Goal: Information Seeking & Learning: Find specific fact

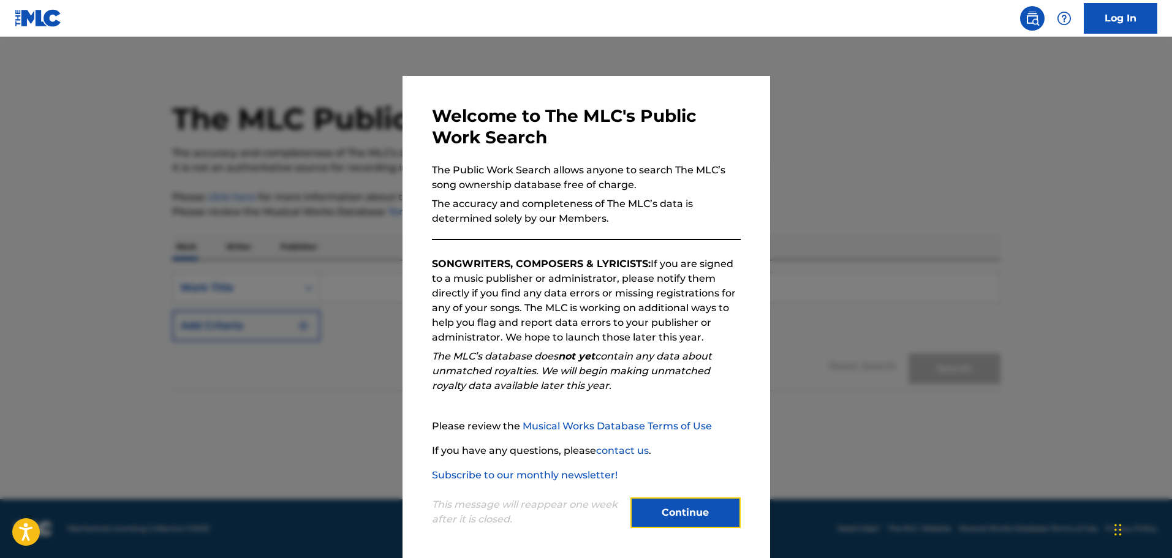
click at [662, 513] on button "Continue" at bounding box center [685, 512] width 110 height 31
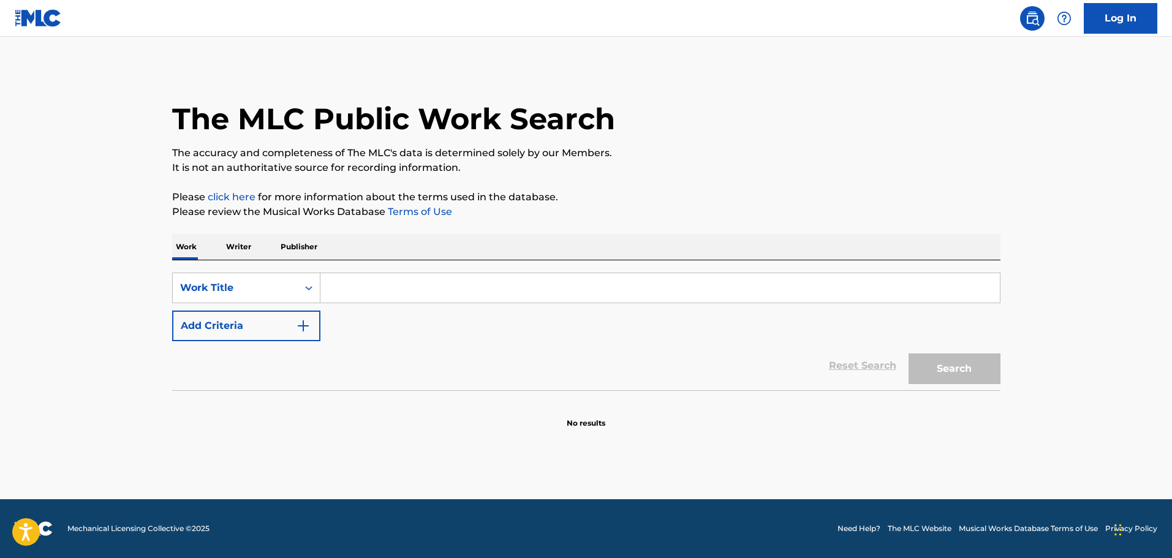
paste input "PORN STAR"
type input "PORN STAR"
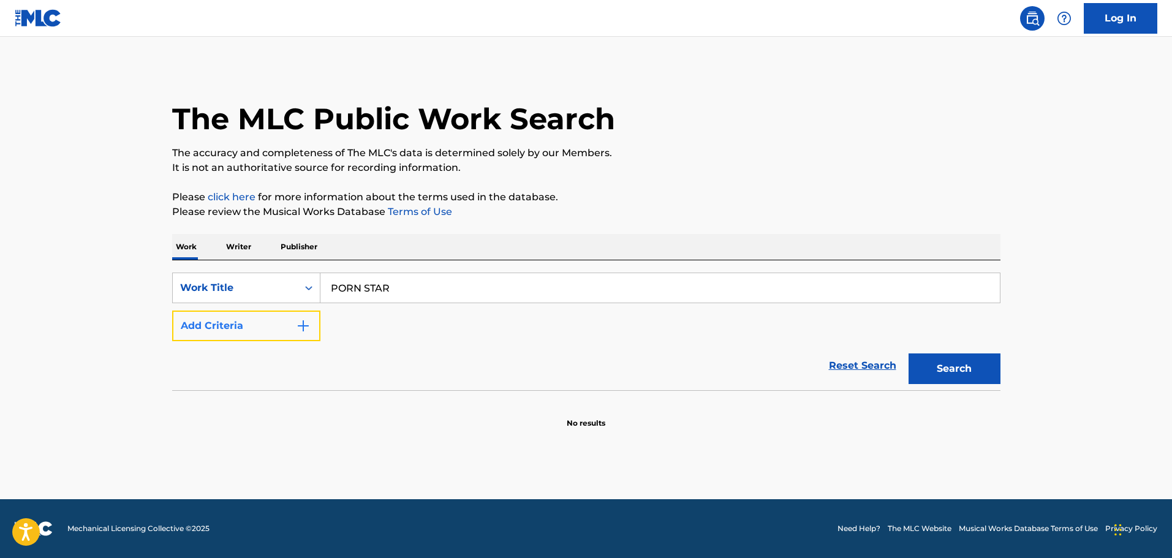
click at [310, 325] on img "Search Form" at bounding box center [303, 326] width 15 height 15
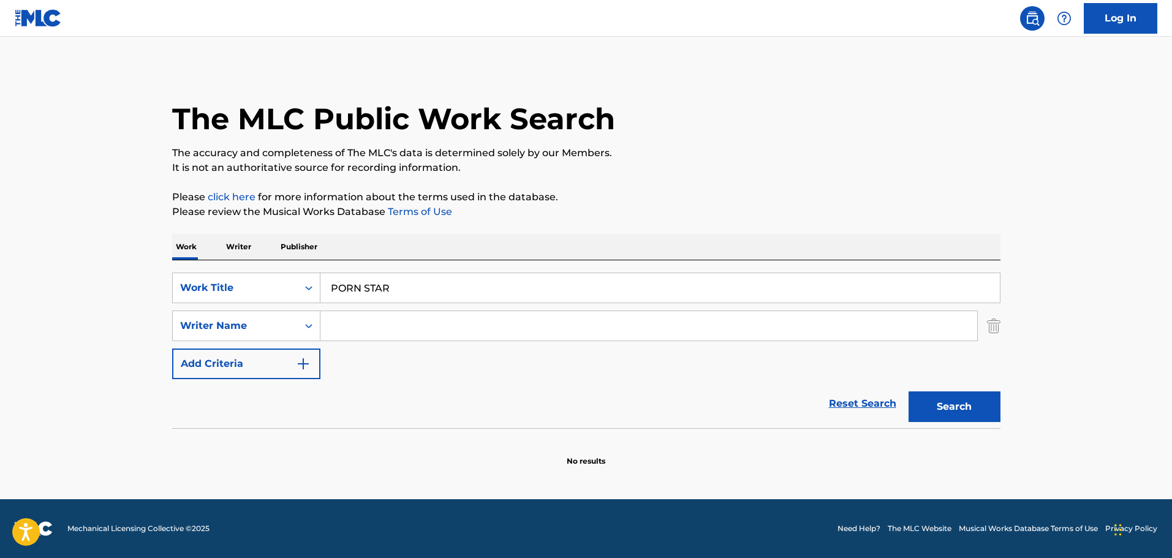
click at [369, 322] on input "Search Form" at bounding box center [648, 325] width 657 height 29
type input "shur"
click at [909, 391] on button "Search" at bounding box center [955, 406] width 92 height 31
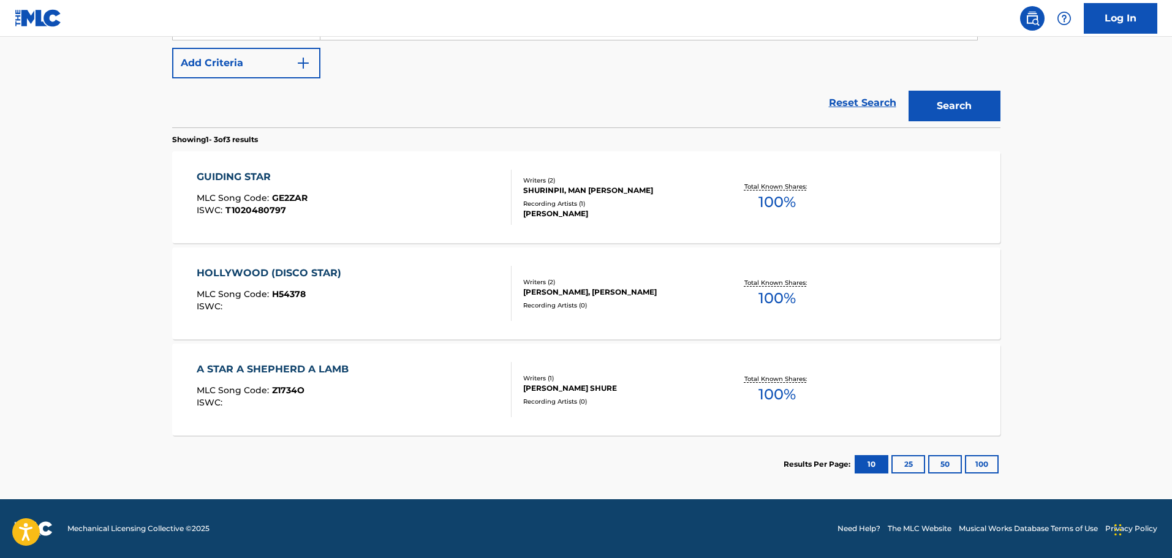
scroll to position [240, 0]
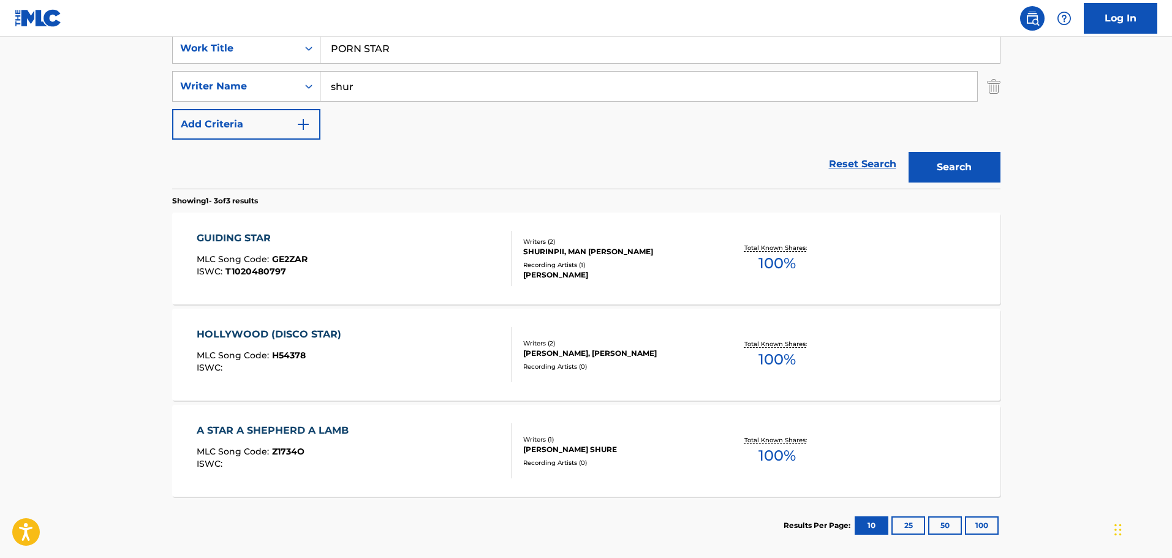
click at [366, 48] on input "PORN STAR" at bounding box center [659, 48] width 679 height 29
click at [969, 172] on button "Search" at bounding box center [955, 167] width 92 height 31
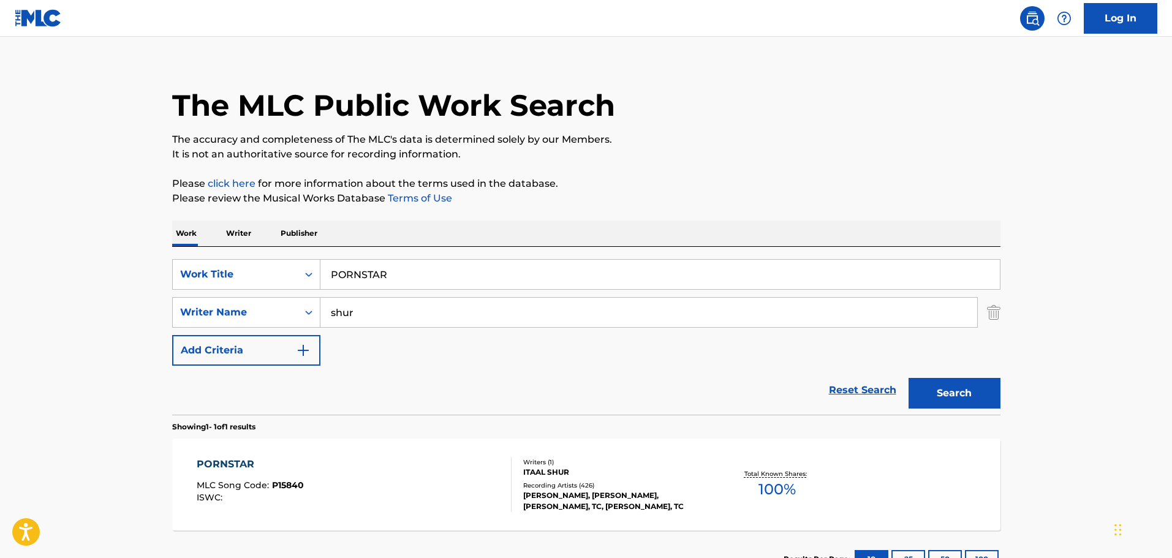
scroll to position [108, 0]
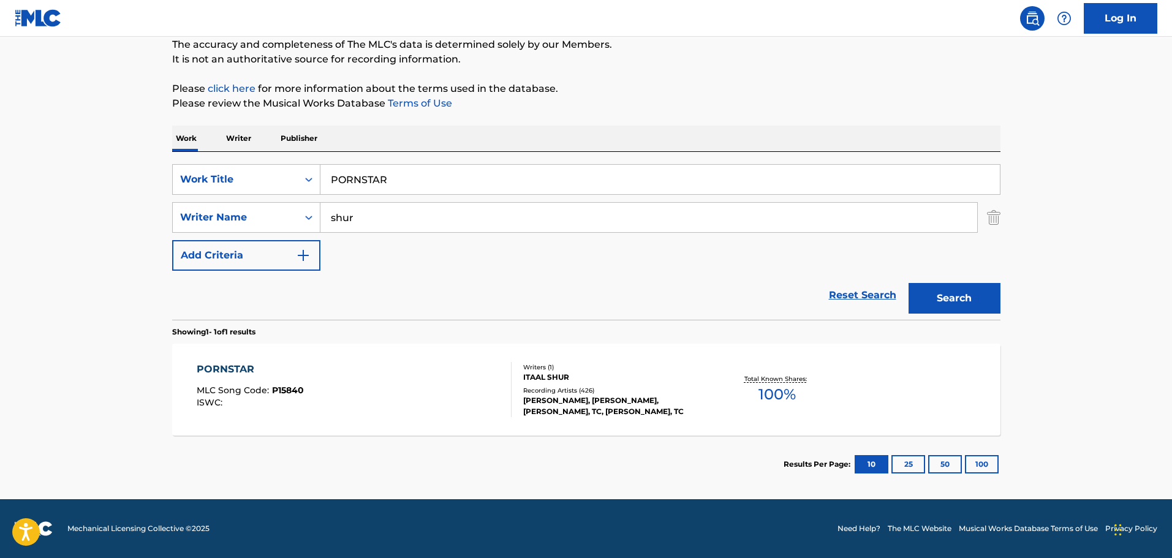
click at [356, 180] on input "PORNSTAR" at bounding box center [659, 179] width 679 height 29
paste input "QD SUBURBAN SURPRISE"
type input "QD SUBURBAN SURPRISE"
click at [968, 300] on button "Search" at bounding box center [955, 298] width 92 height 31
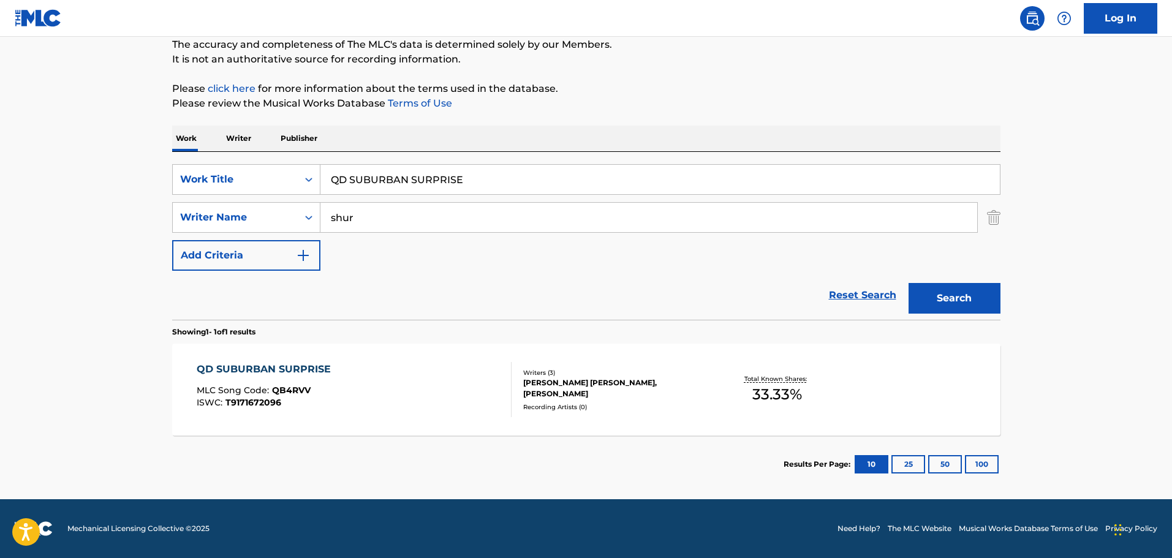
click at [331, 368] on div "QD SUBURBAN SURPRISE" at bounding box center [267, 369] width 140 height 15
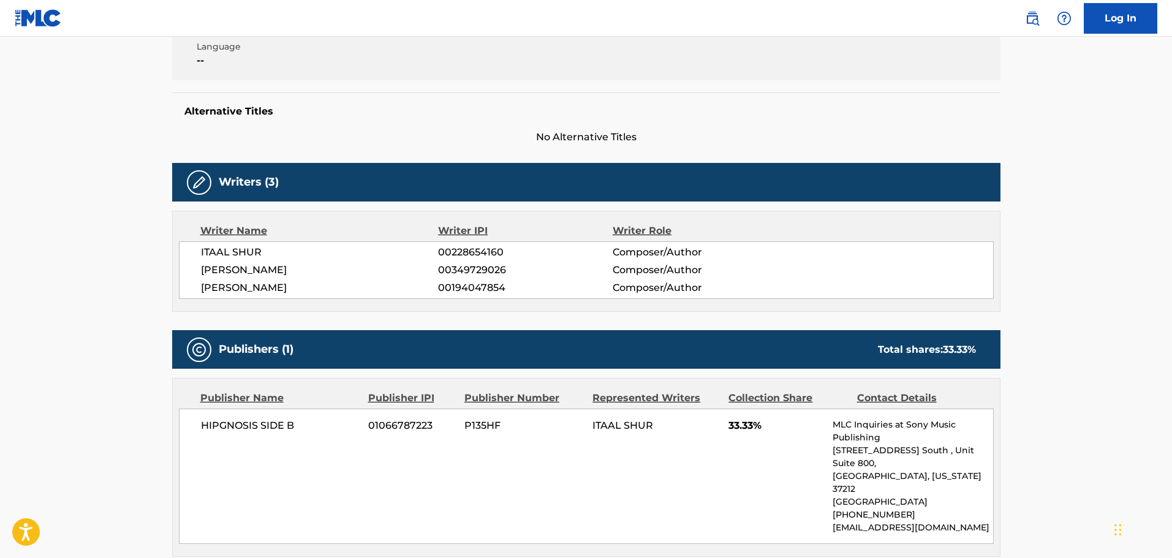
scroll to position [47, 0]
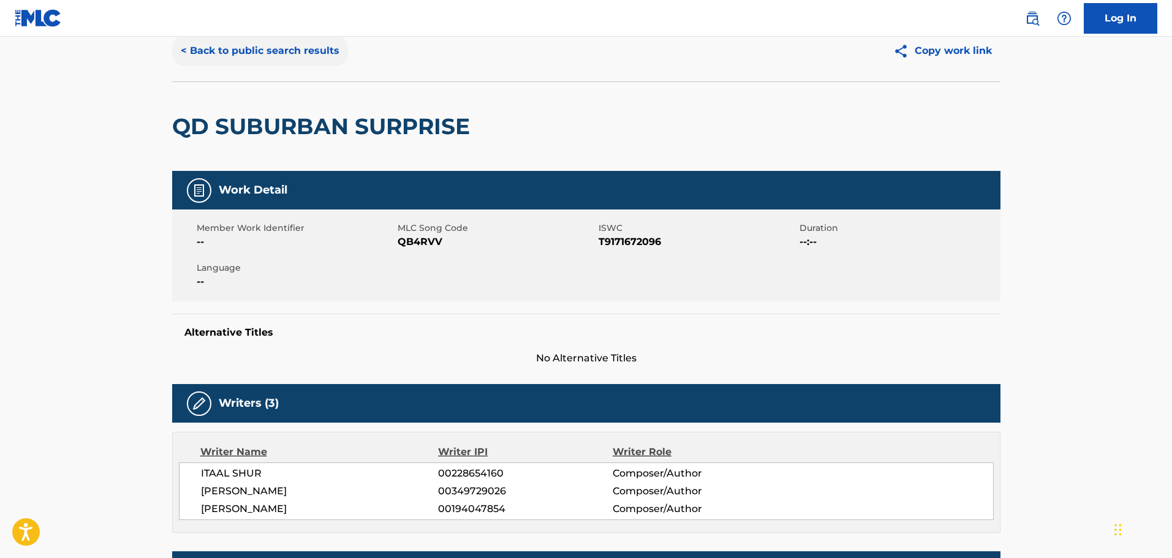
click at [299, 53] on button "< Back to public search results" at bounding box center [260, 51] width 176 height 31
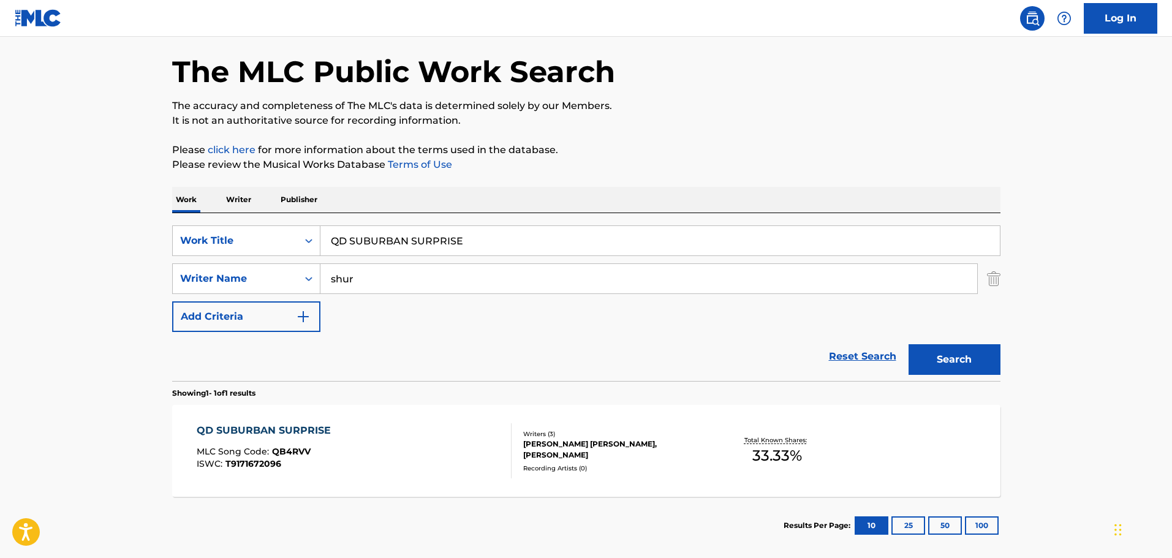
click at [429, 246] on input "QD SUBURBAN SURPRISE" at bounding box center [659, 240] width 679 height 29
paste input "UIERO OTRA VEZ"
click at [962, 361] on button "Search" at bounding box center [955, 359] width 92 height 31
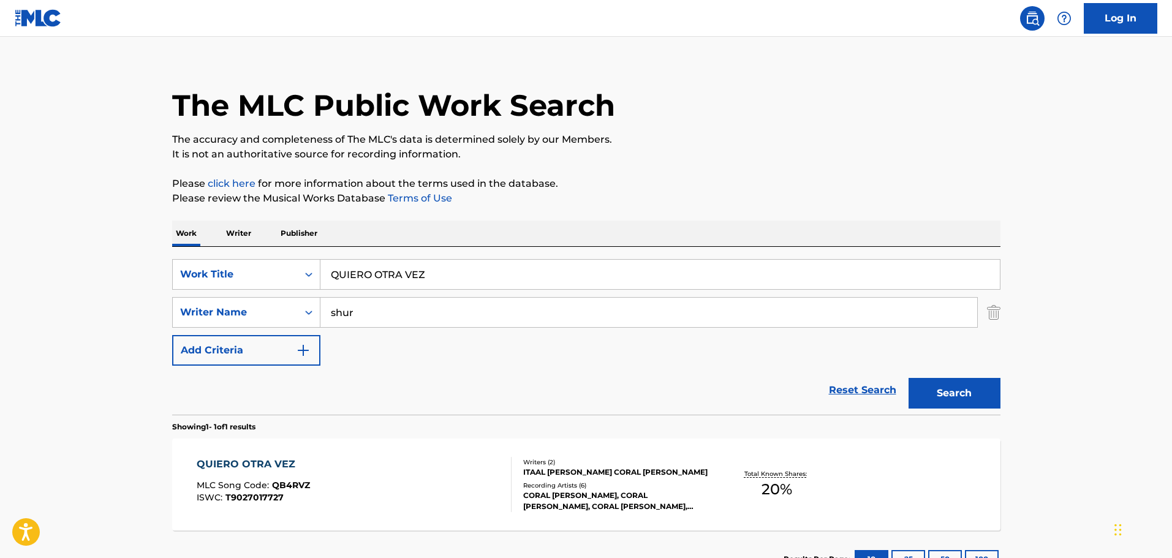
scroll to position [47, 0]
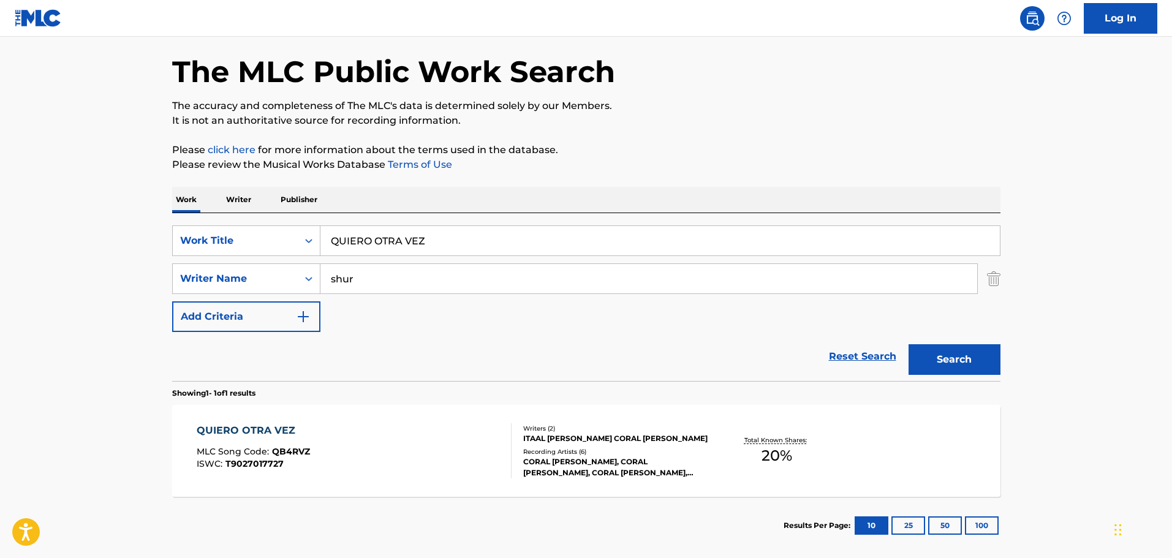
click at [353, 242] on input "QUIERO OTRA VEZ" at bounding box center [659, 240] width 679 height 29
paste input "RADIATE AND ELEVATE"
click at [943, 356] on button "Search" at bounding box center [955, 359] width 92 height 31
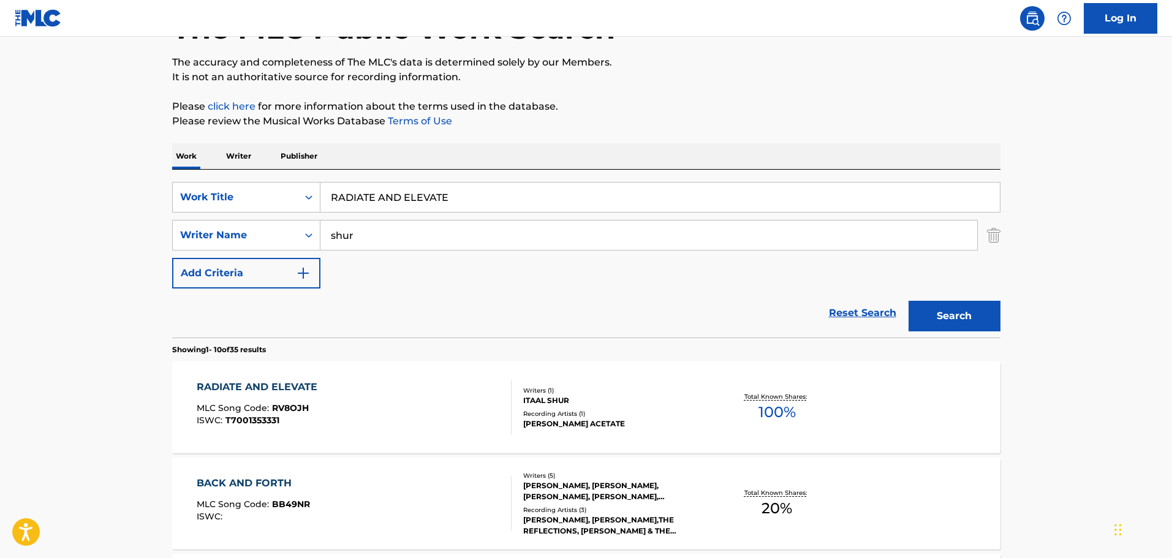
scroll to position [184, 0]
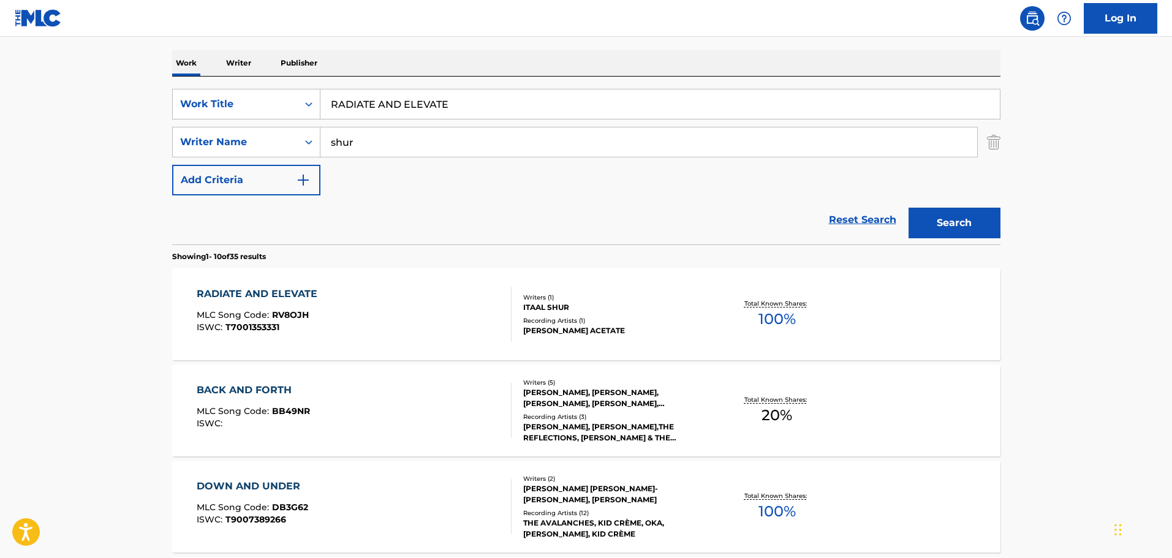
click at [423, 108] on input "RADIATE AND ELEVATE" at bounding box center [659, 103] width 679 height 29
paste input "GDOLL"
click at [955, 222] on button "Search" at bounding box center [955, 223] width 92 height 31
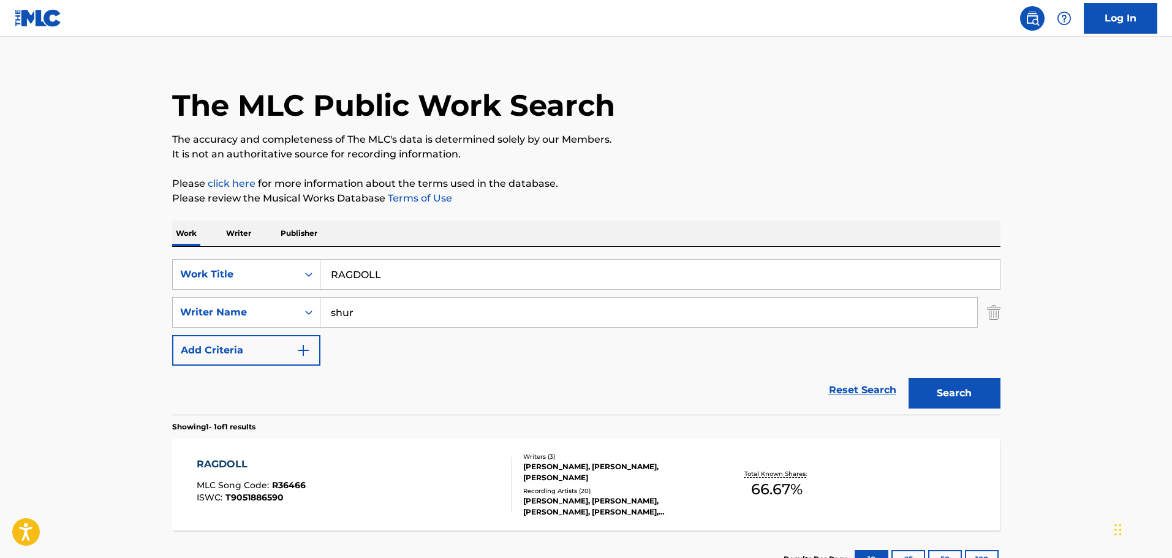
scroll to position [108, 0]
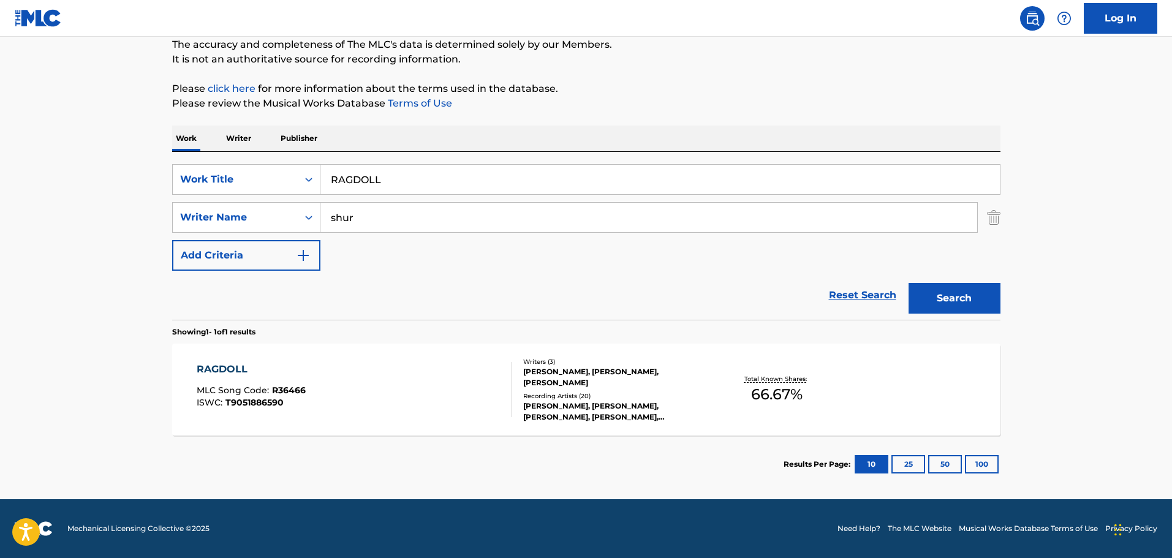
click at [355, 179] on input "RAGDOLL" at bounding box center [659, 179] width 679 height 29
paste input "HSAANA SONG"
click at [964, 303] on button "Search" at bounding box center [955, 298] width 92 height 31
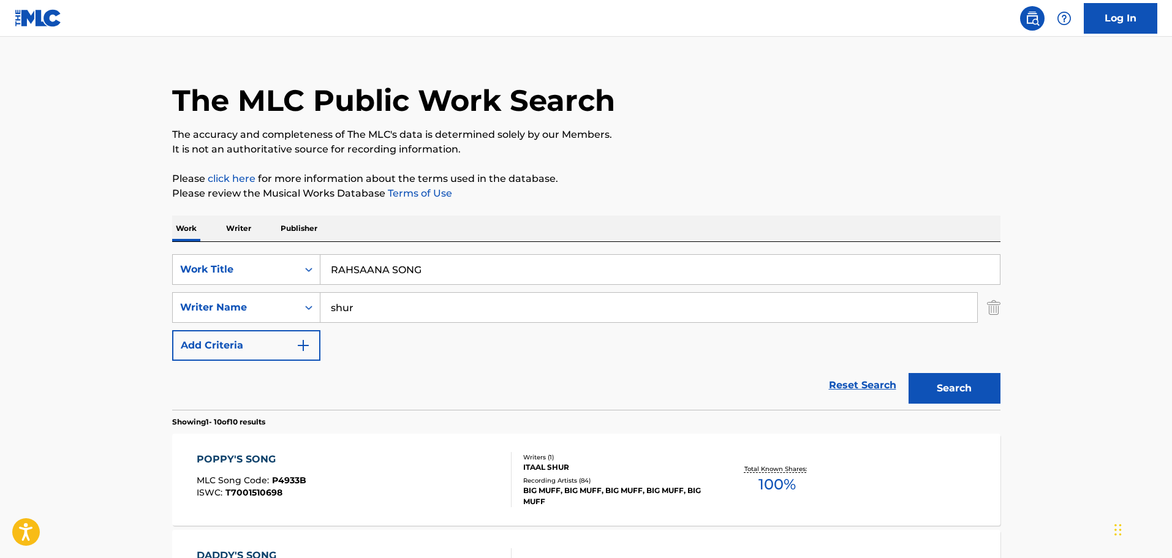
scroll to position [0, 0]
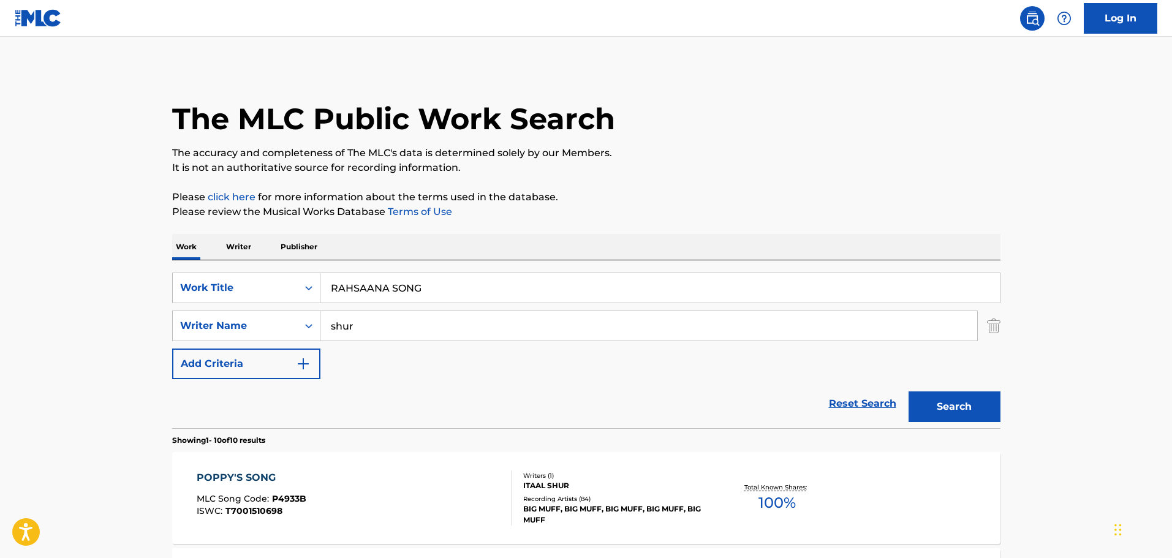
click at [419, 285] on input "RAHSAANA SONG" at bounding box center [659, 287] width 679 height 29
click at [909, 391] on button "Search" at bounding box center [955, 406] width 92 height 31
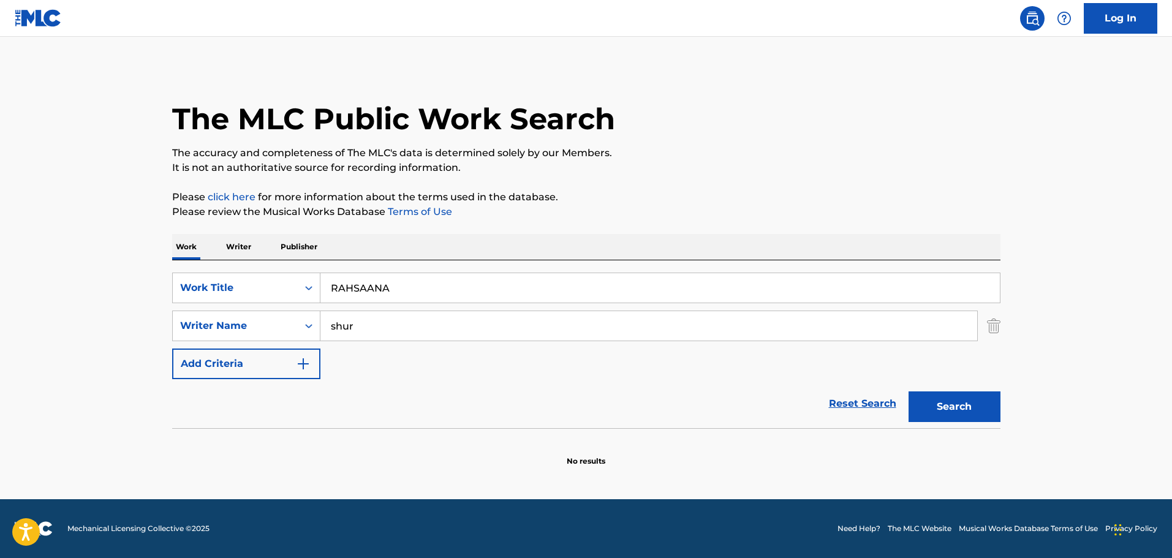
click at [355, 282] on input "RAHSAANA" at bounding box center [659, 287] width 679 height 29
click at [951, 401] on button "Search" at bounding box center [955, 406] width 92 height 31
click at [364, 284] on input "RAH [PERSON_NAME]" at bounding box center [659, 287] width 679 height 29
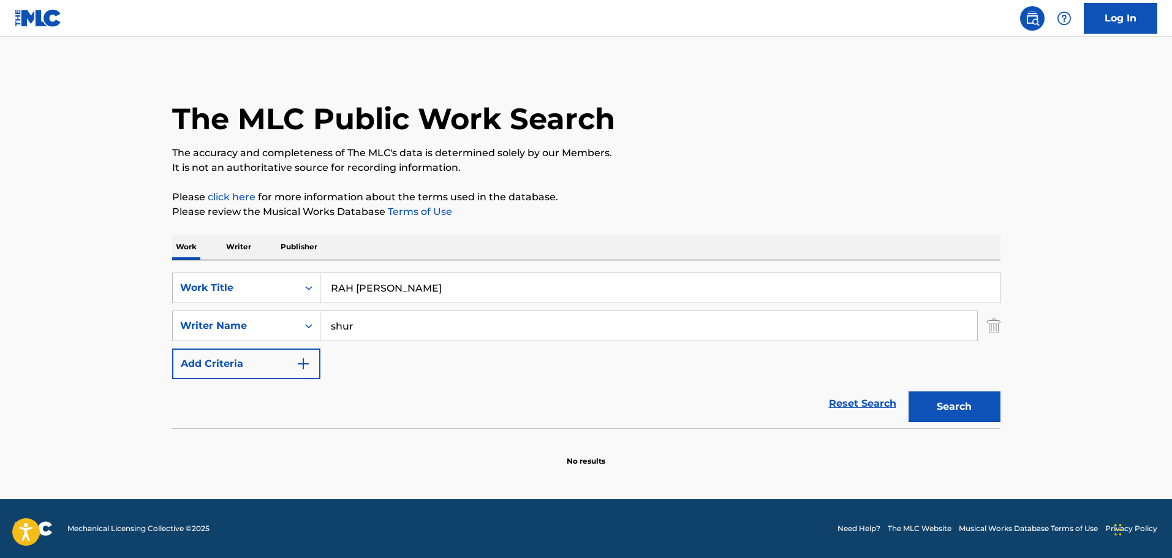
paste input "ahsaanasong"
click at [955, 410] on button "Search" at bounding box center [955, 406] width 92 height 31
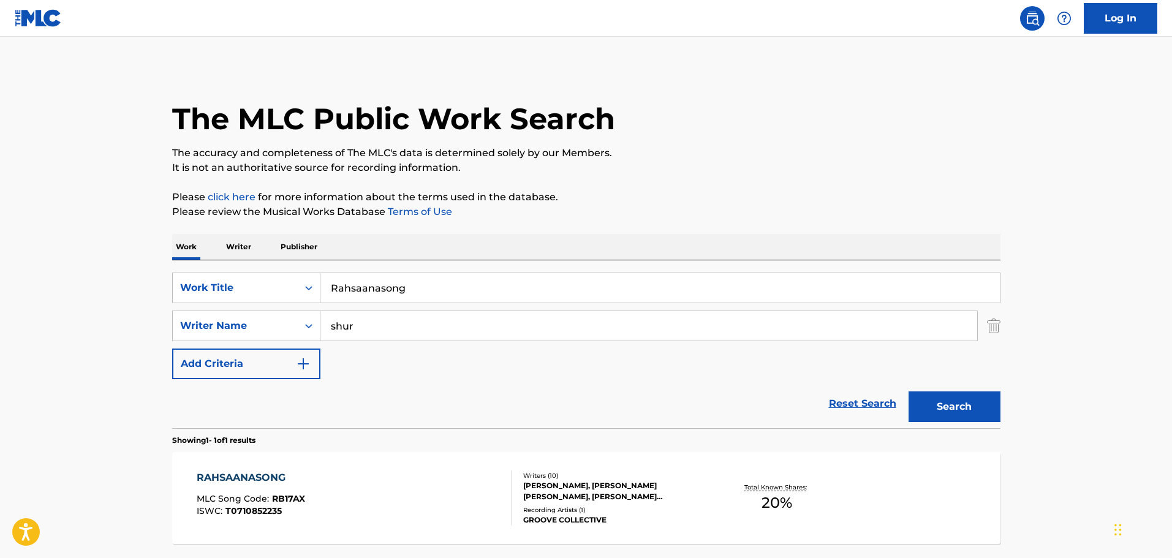
click at [366, 286] on input "Rahsaanasong" at bounding box center [659, 287] width 679 height 29
paste input "AIN"
click at [945, 410] on button "Search" at bounding box center [955, 406] width 92 height 31
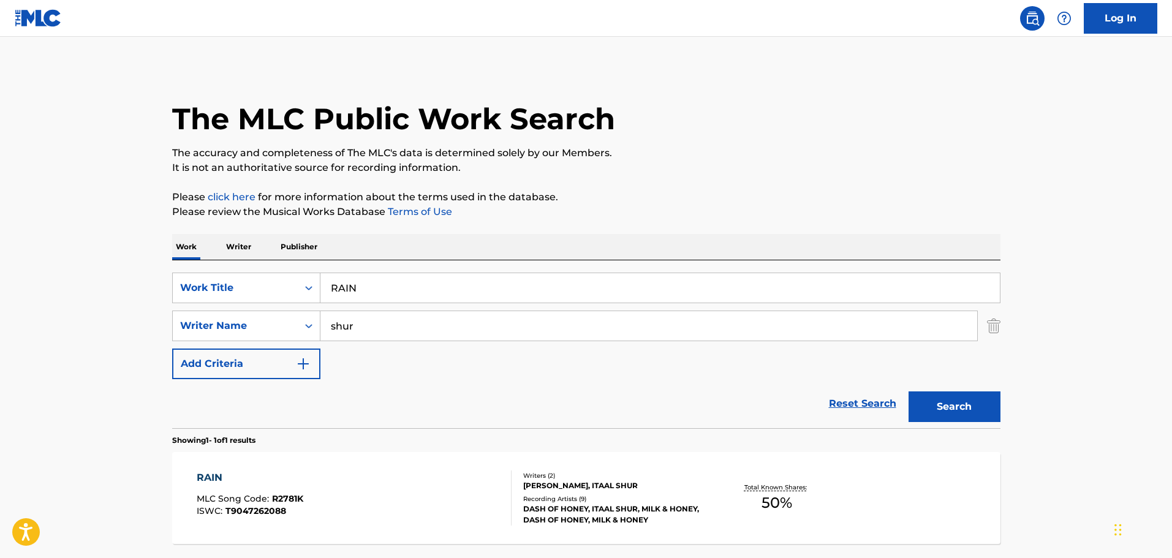
scroll to position [108, 0]
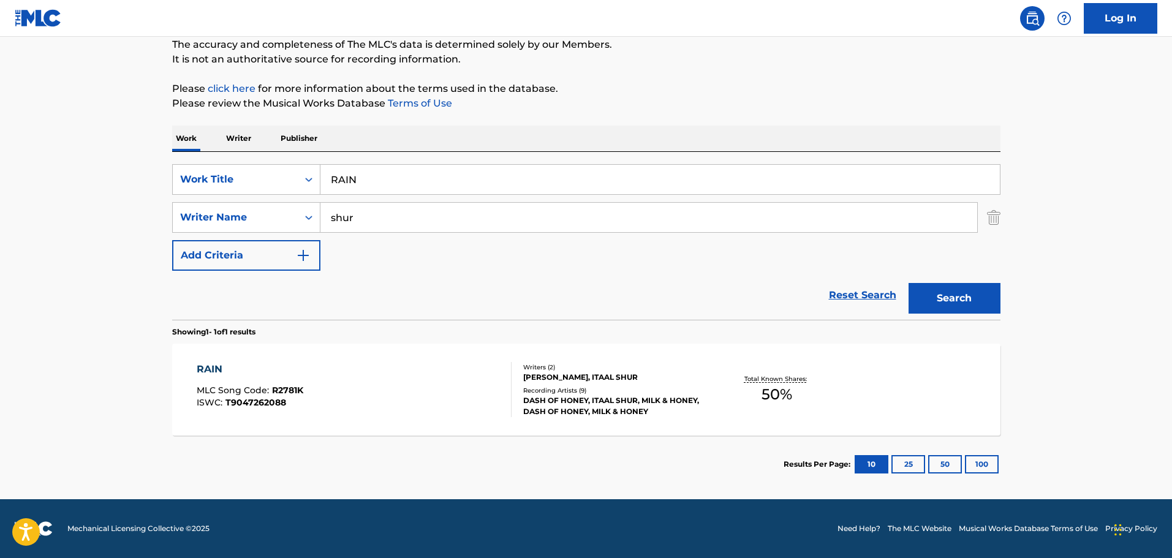
click at [345, 174] on input "RAIN" at bounding box center [659, 179] width 679 height 29
click at [346, 174] on input "RAIN" at bounding box center [659, 179] width 679 height 29
paste input "P DO FEIO"
click at [945, 306] on button "Search" at bounding box center [955, 298] width 92 height 31
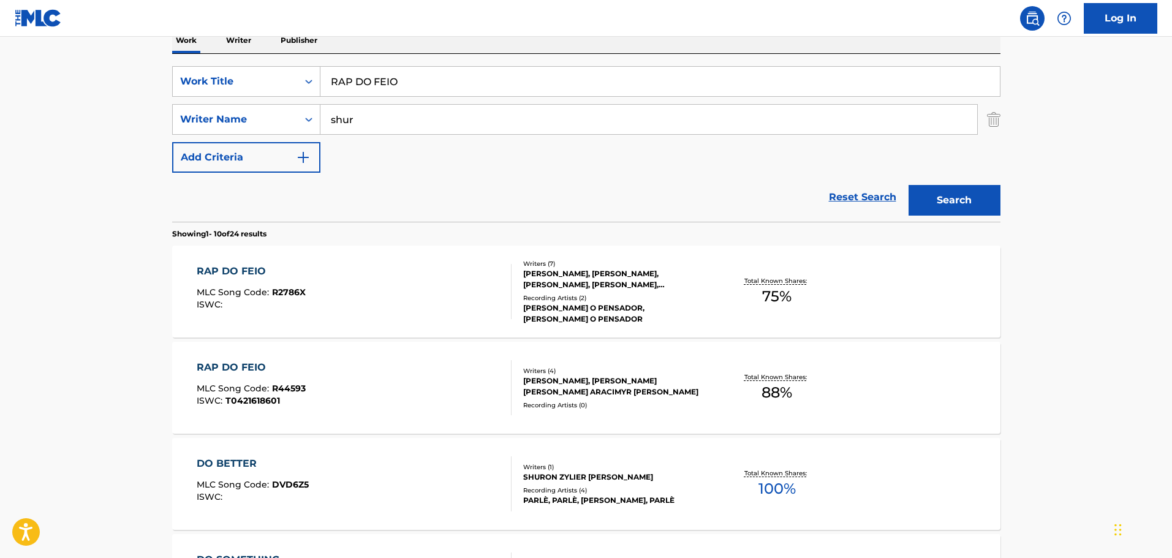
scroll to position [231, 0]
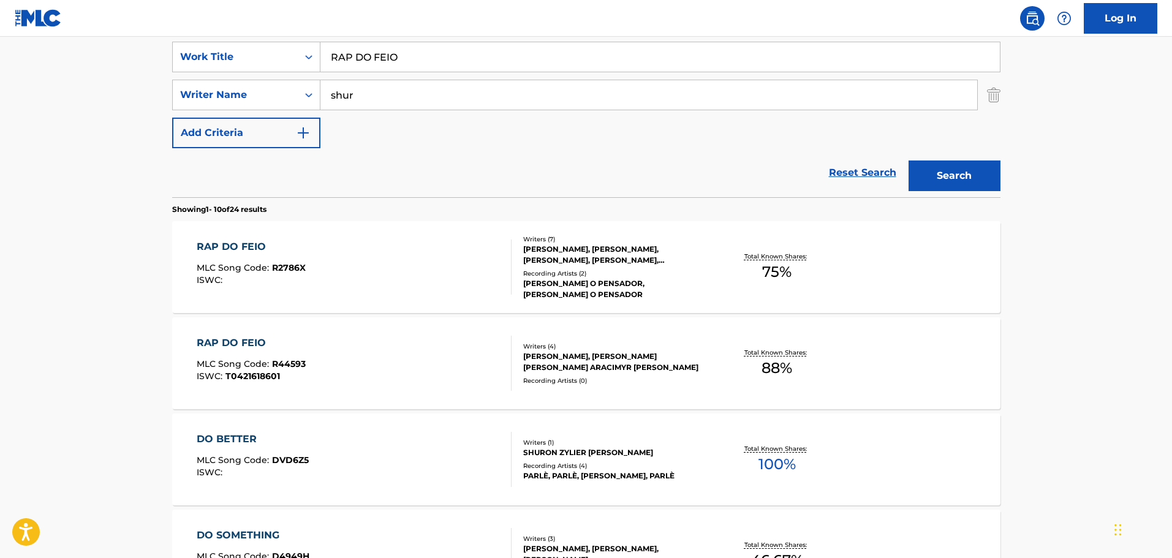
click at [374, 62] on input "RAP DO FEIO" at bounding box center [659, 56] width 679 height 29
paste input "[PERSON_NAME] AND BLUE"
click at [969, 176] on button "Search" at bounding box center [955, 176] width 92 height 31
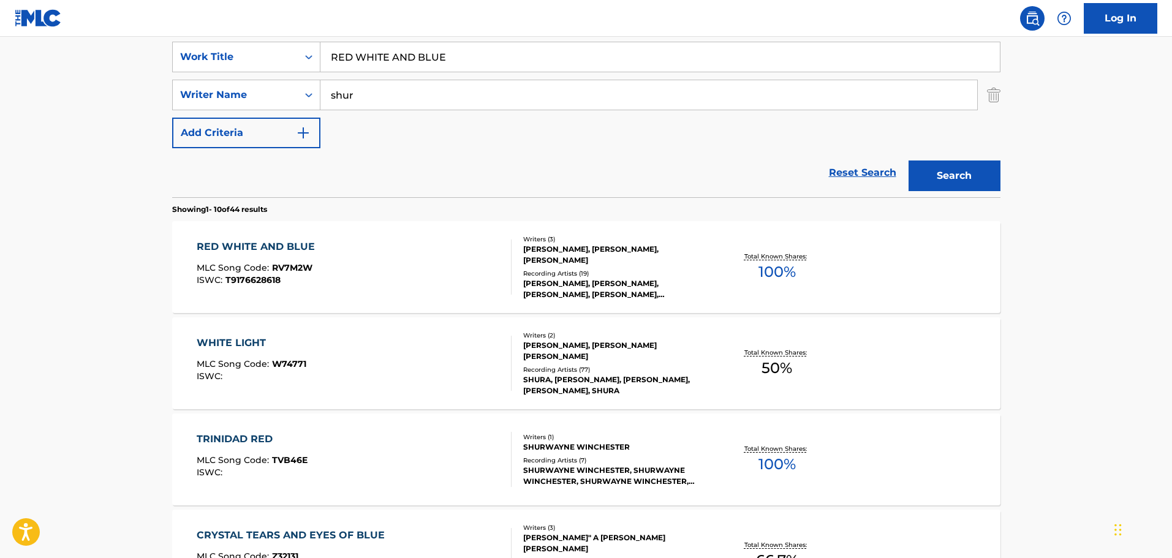
click at [381, 59] on input "RED WHITE AND BLUE" at bounding box center [659, 56] width 679 height 29
paste input "NT STRIK"
click at [951, 183] on button "Search" at bounding box center [955, 176] width 92 height 31
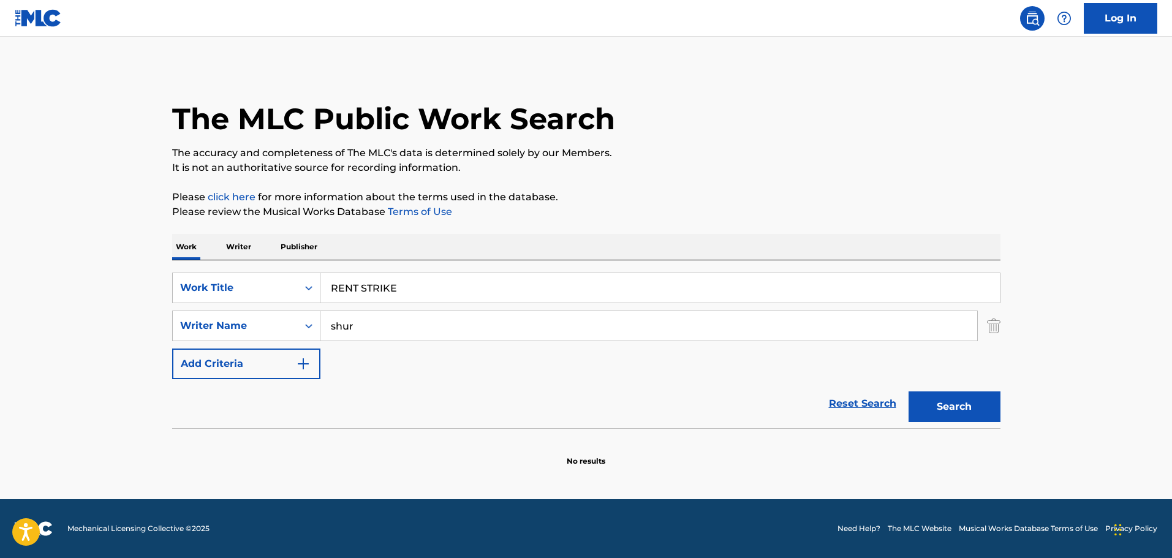
scroll to position [0, 0]
click at [361, 284] on input "RENT STRIKE" at bounding box center [659, 287] width 679 height 29
click at [909, 391] on button "Search" at bounding box center [955, 406] width 92 height 31
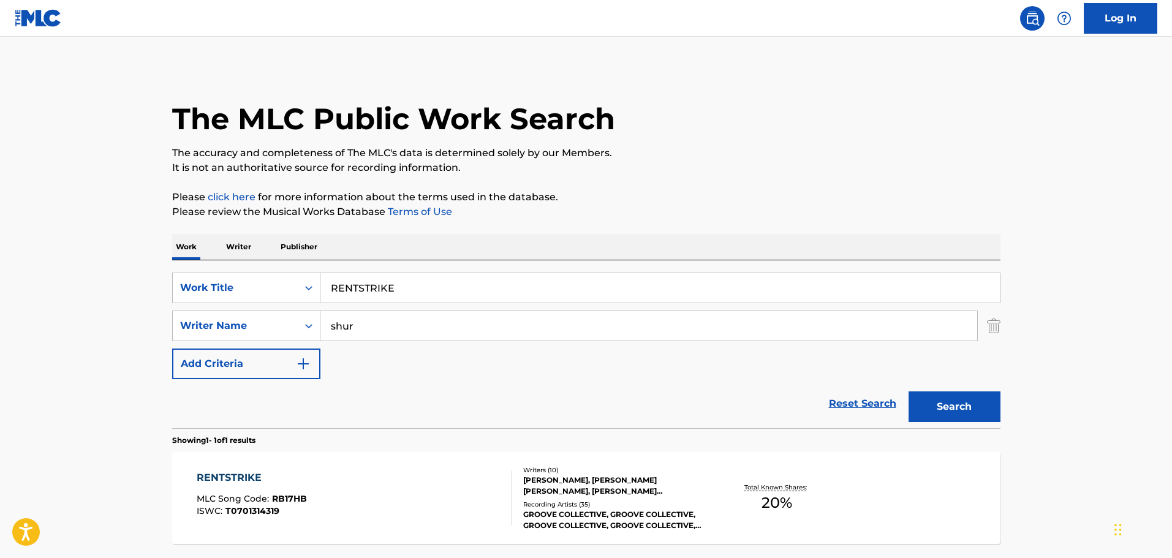
scroll to position [108, 0]
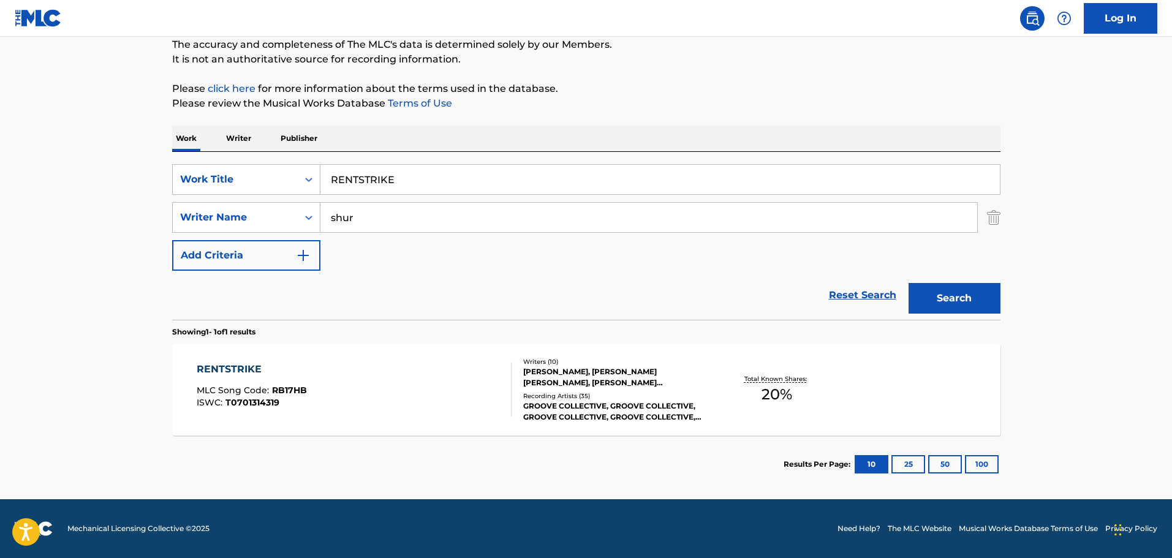
click at [385, 178] on input "RENTSTRIKE" at bounding box center [659, 179] width 679 height 29
paste input "UNNING"
type input "RUNNING"
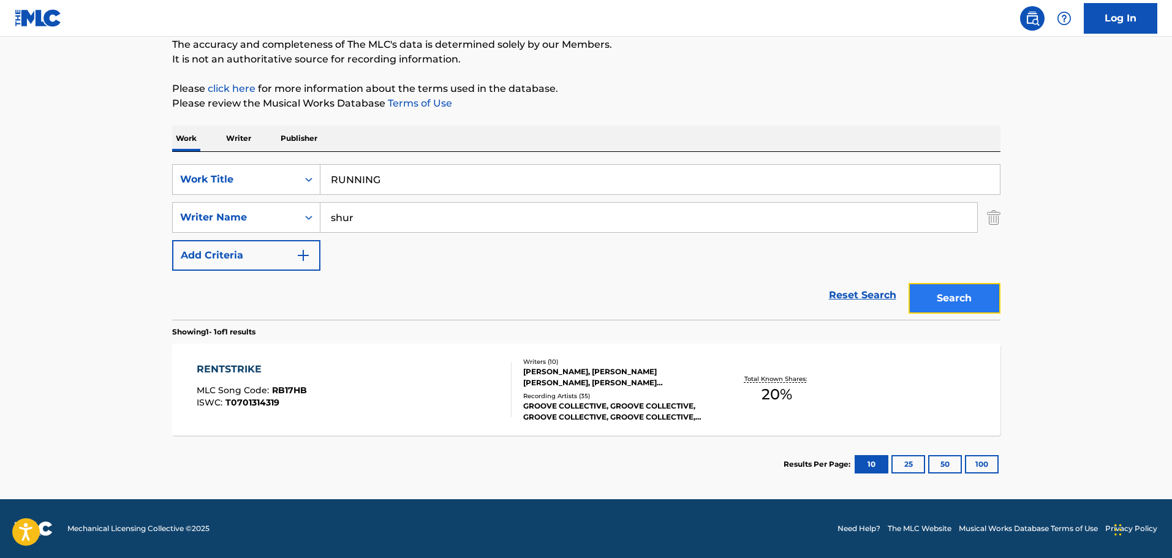
click at [958, 301] on button "Search" at bounding box center [955, 298] width 92 height 31
